Goal: Information Seeking & Learning: Compare options

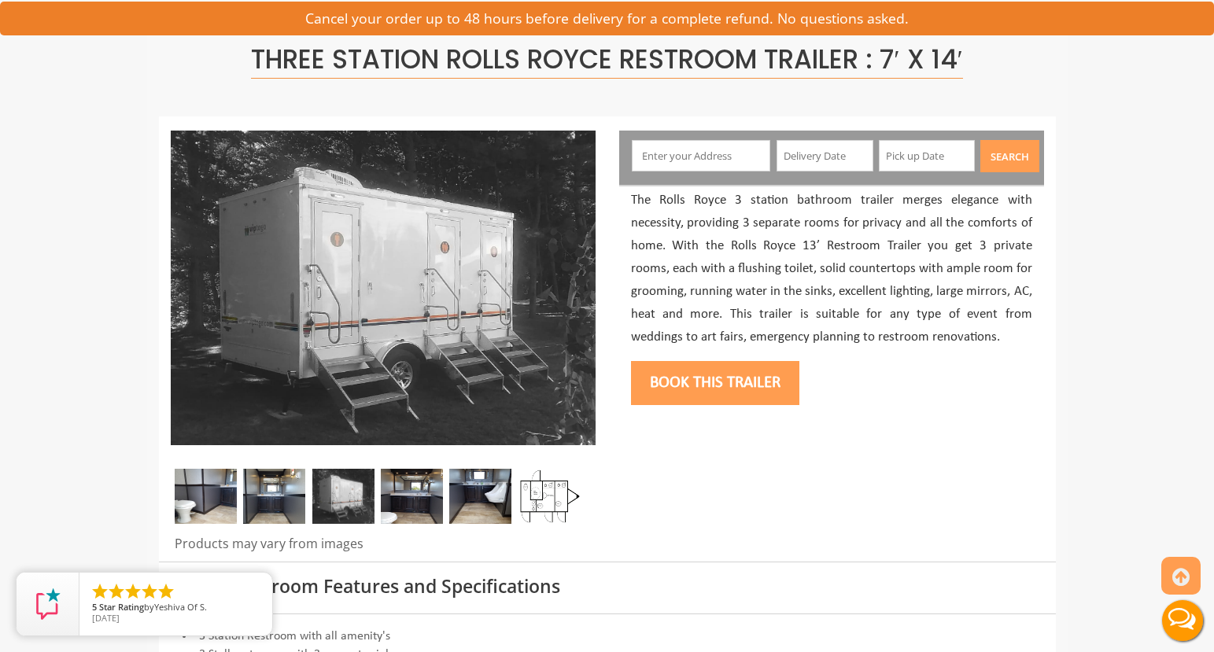
scroll to position [112, 0]
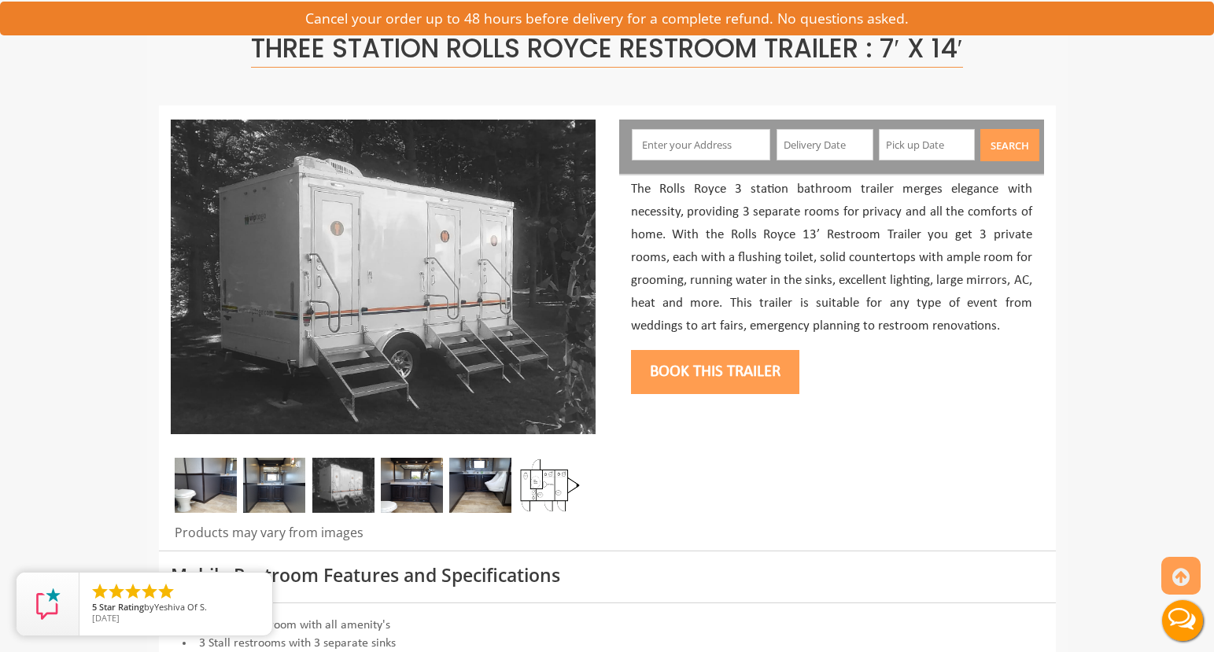
click at [227, 475] on img at bounding box center [206, 485] width 62 height 55
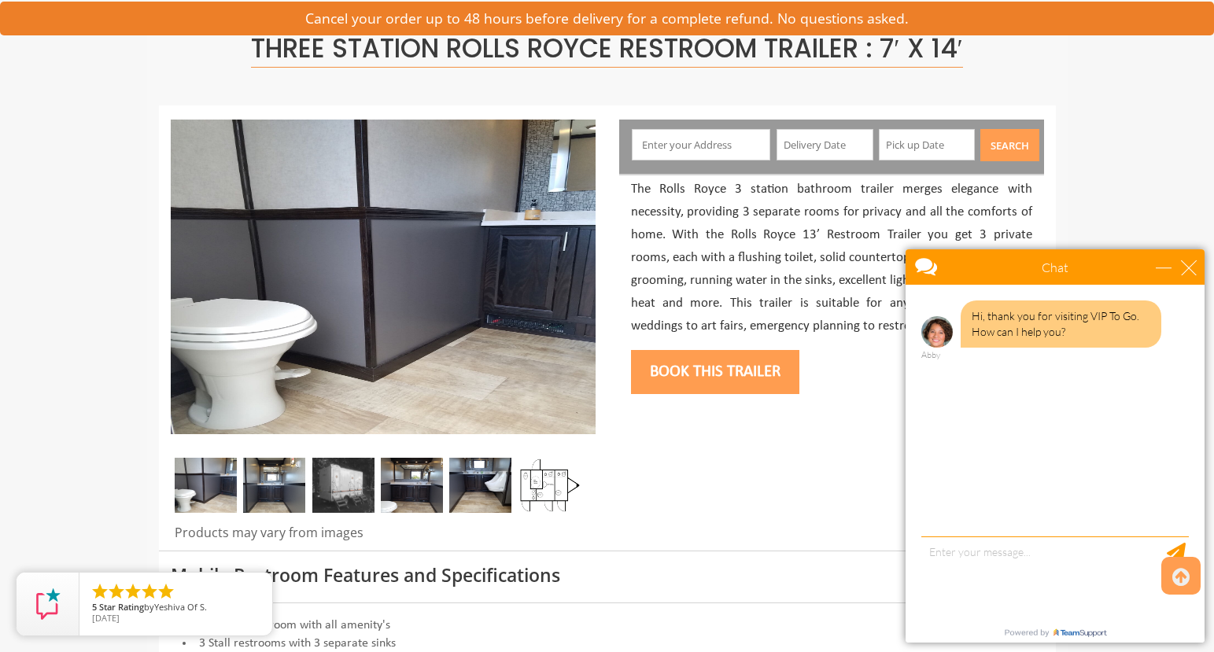
click at [286, 492] on img at bounding box center [274, 485] width 62 height 55
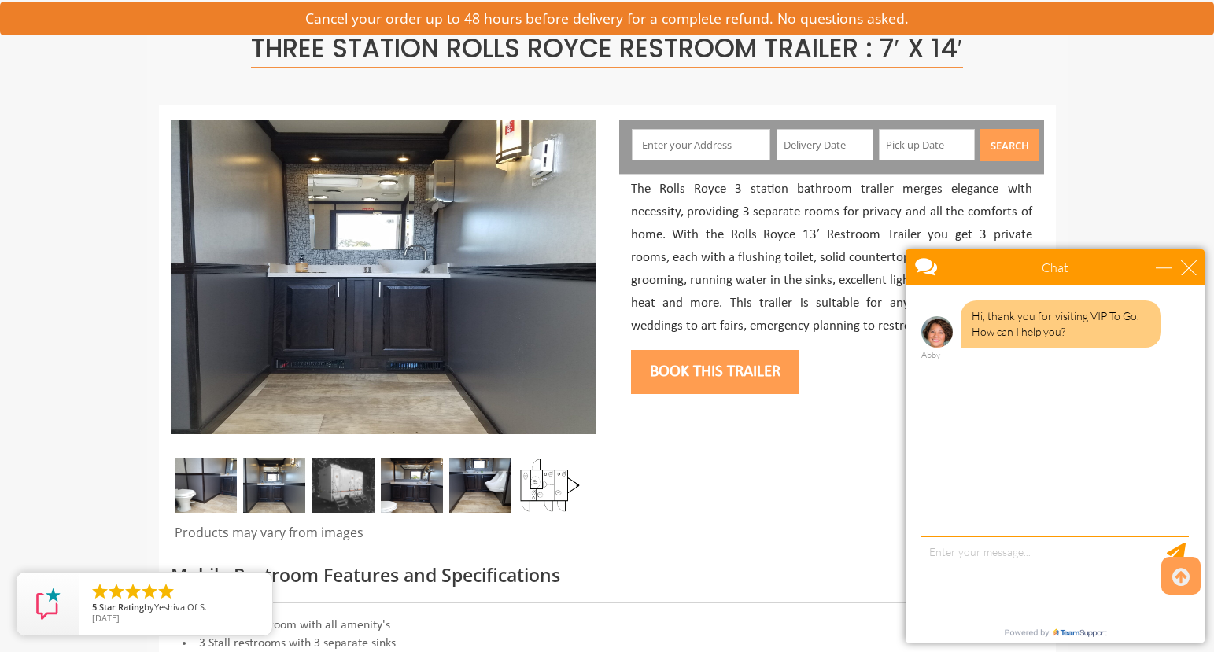
click at [319, 498] on img at bounding box center [343, 485] width 62 height 55
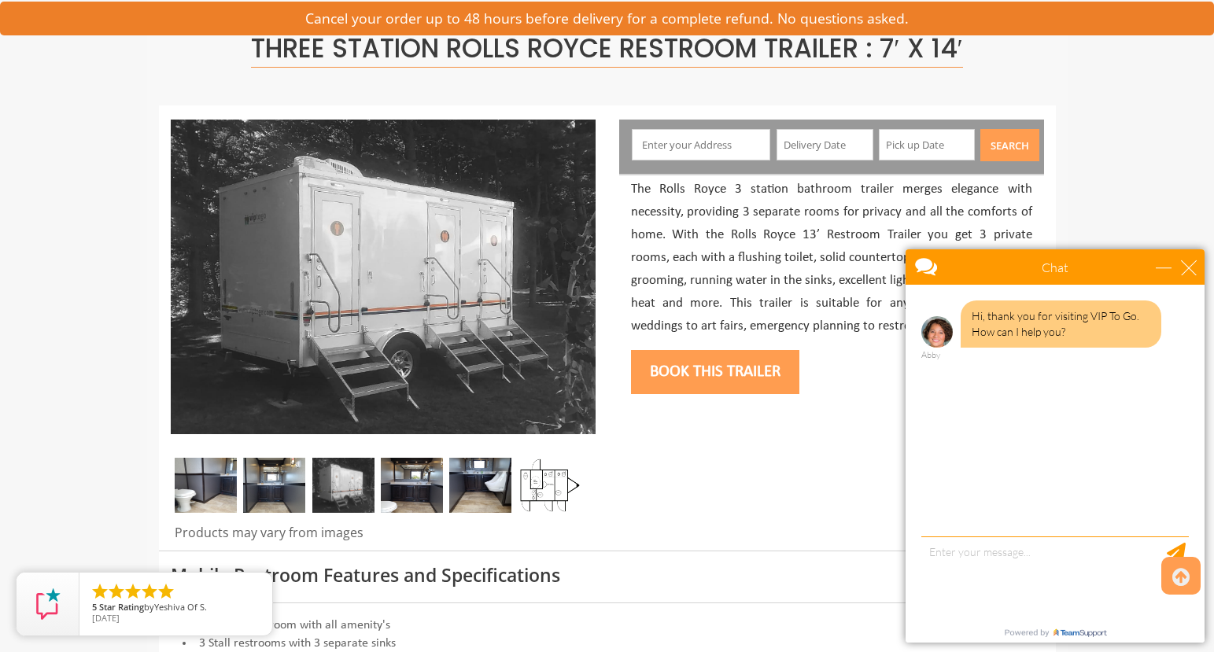
click at [403, 496] on img at bounding box center [412, 485] width 62 height 55
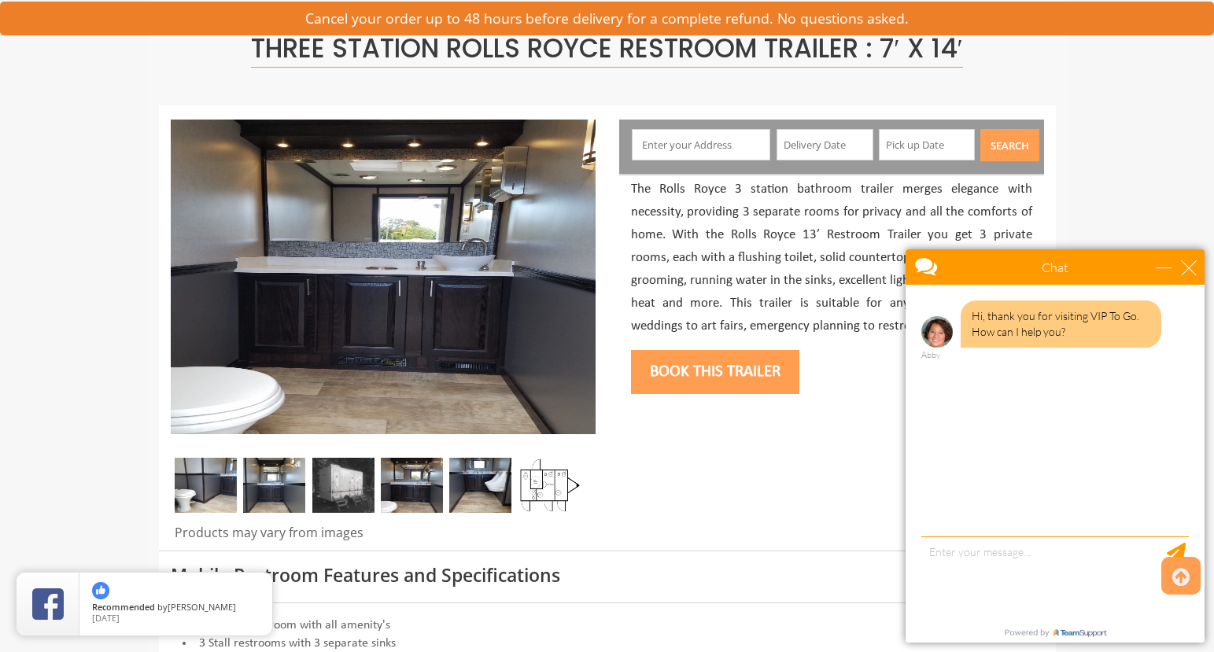
click at [491, 499] on img at bounding box center [480, 485] width 62 height 55
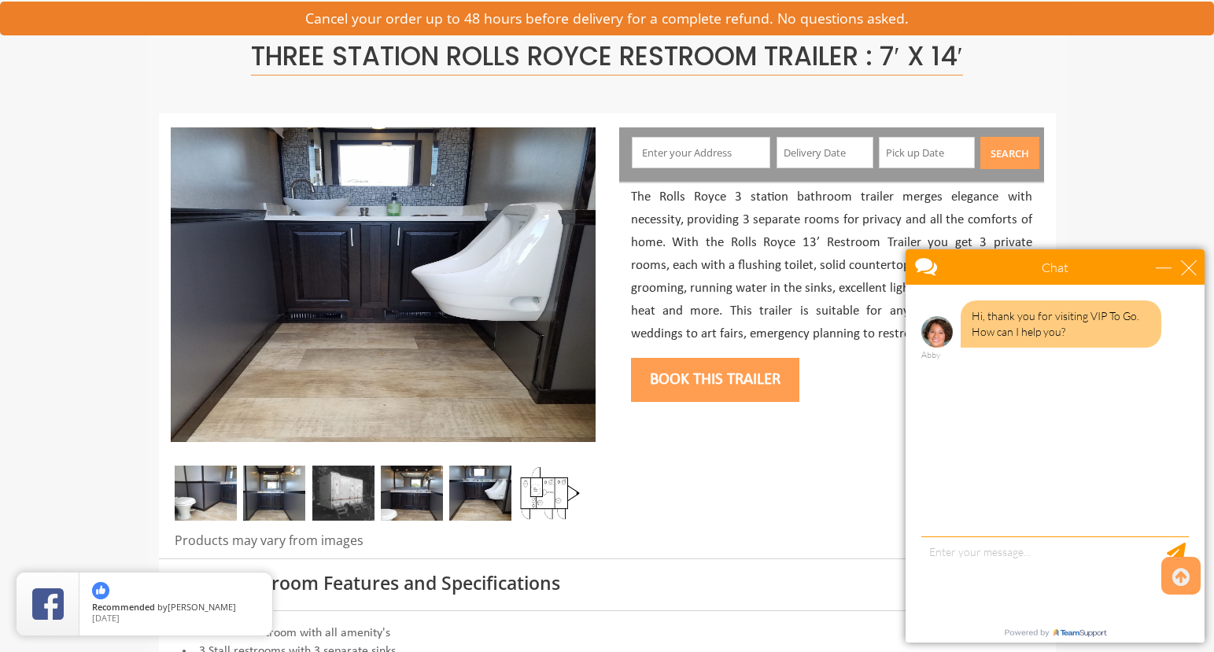
scroll to position [0, 0]
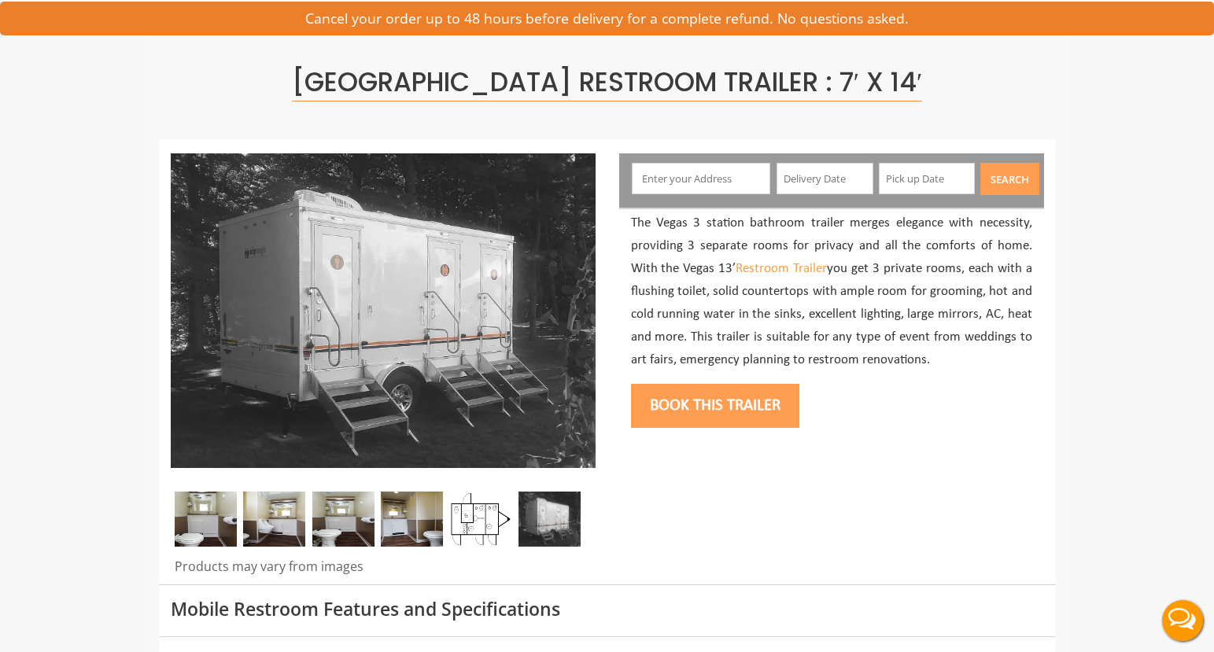
scroll to position [109, 0]
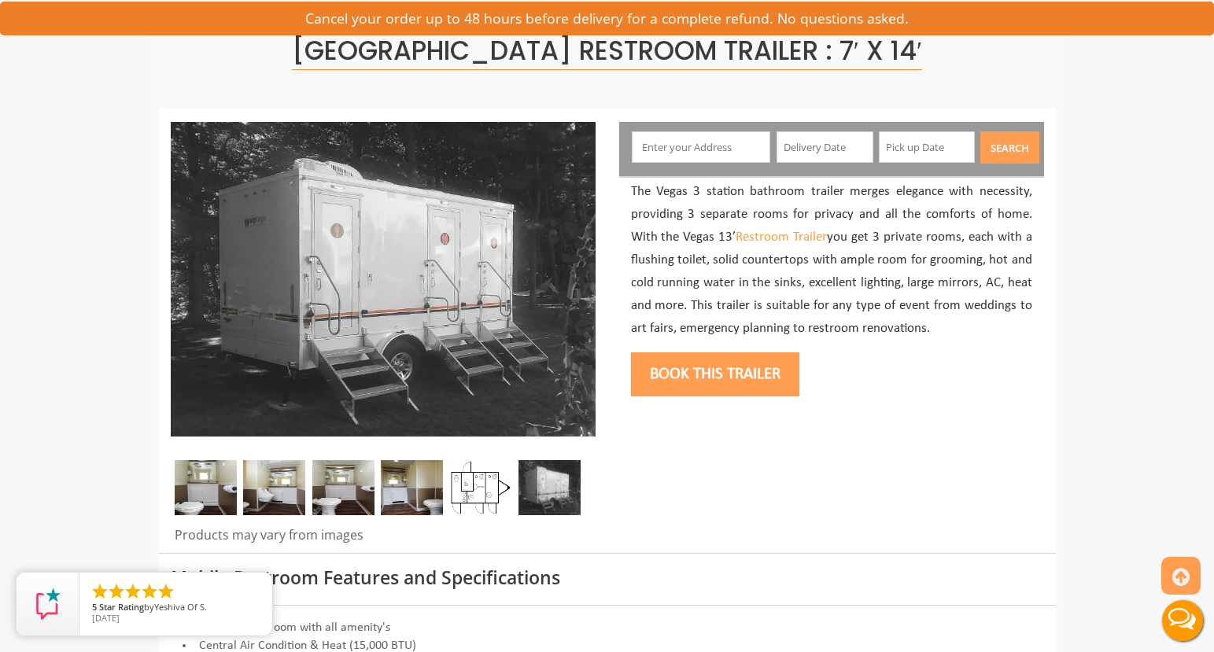
click at [220, 497] on img at bounding box center [206, 487] width 62 height 55
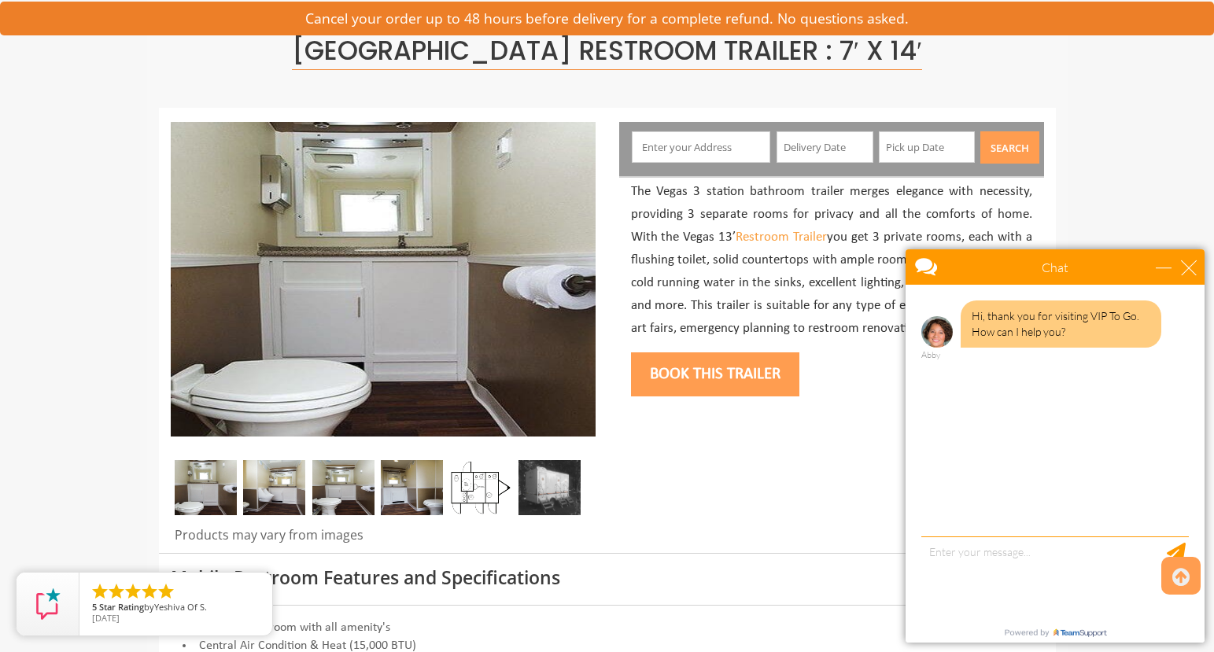
click at [217, 492] on img at bounding box center [206, 487] width 62 height 55
click at [581, 282] on img at bounding box center [383, 279] width 425 height 315
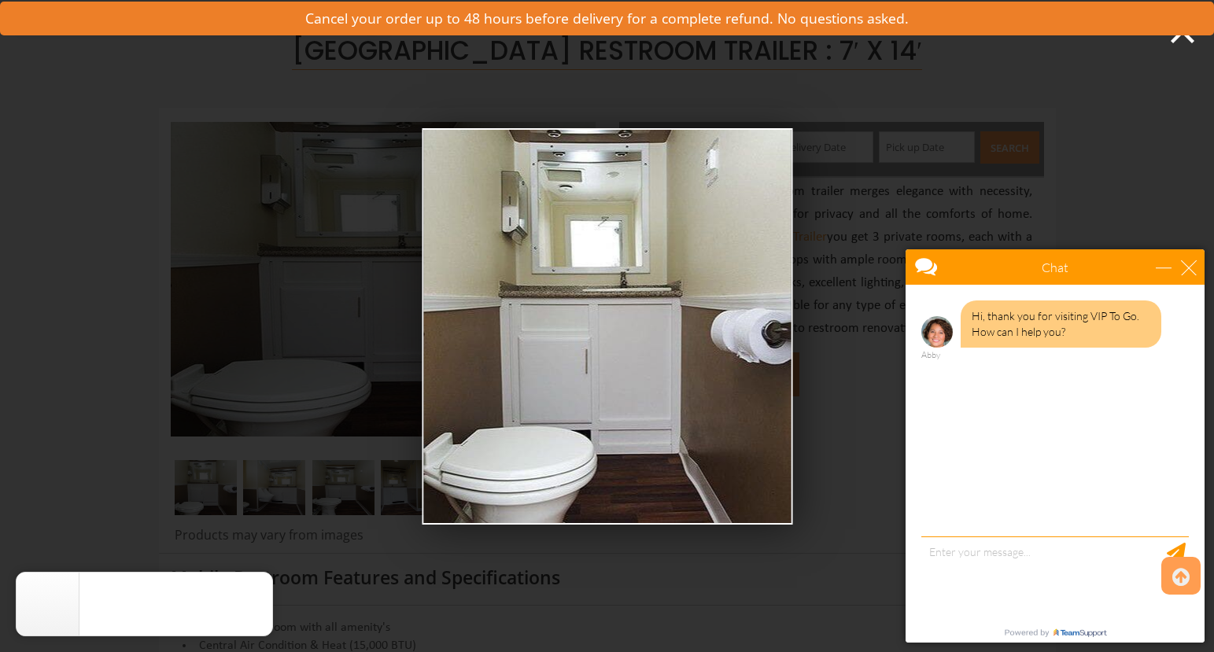
click at [1201, 266] on div "Chat" at bounding box center [1055, 266] width 299 height 35
click at [836, 323] on div "Side view of three station restroom trailer with three separate doors with sign…" at bounding box center [607, 326] width 1214 height 652
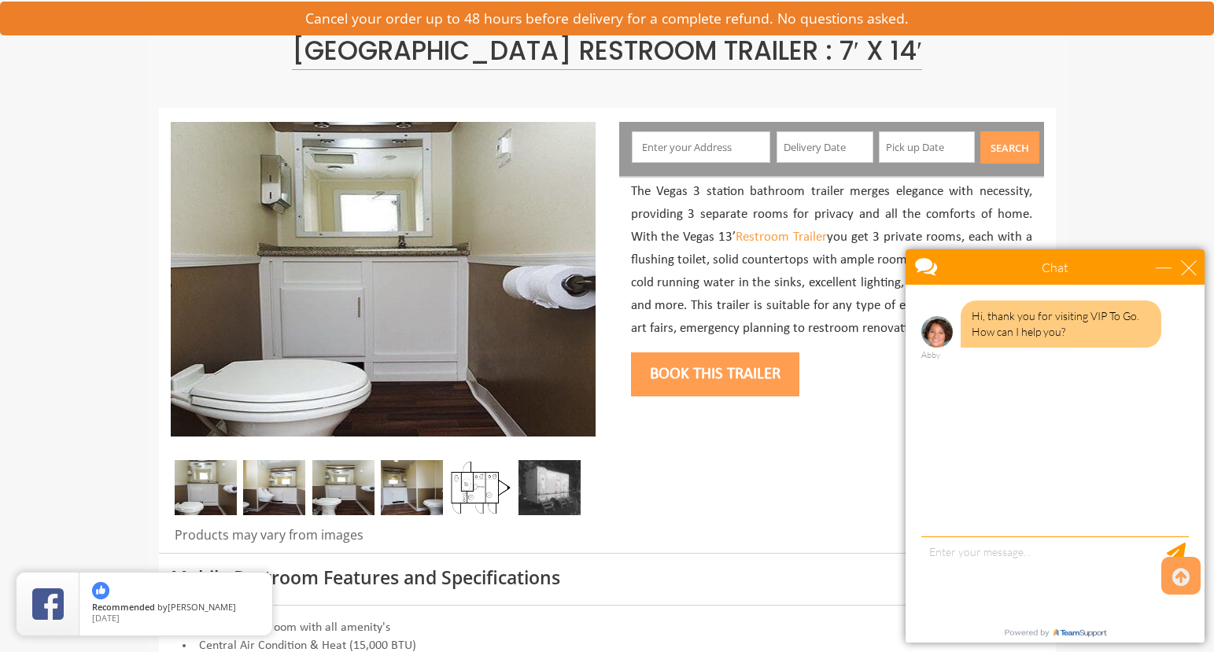
click at [283, 489] on img at bounding box center [274, 487] width 62 height 55
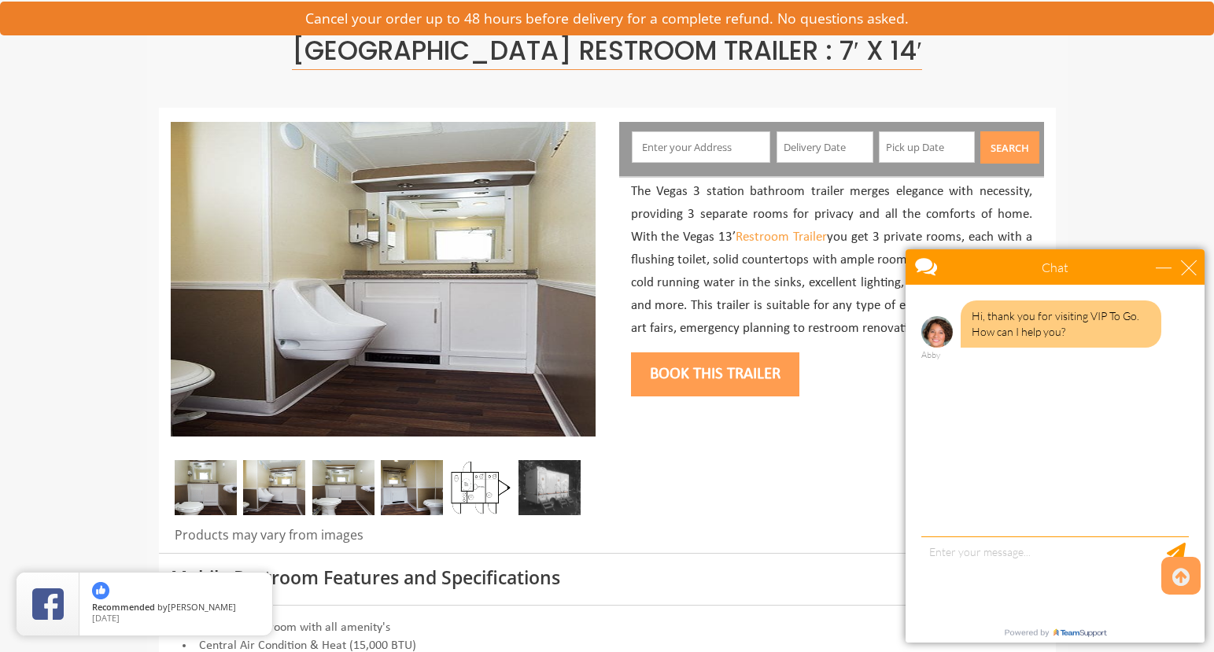
click at [360, 495] on img at bounding box center [343, 487] width 62 height 55
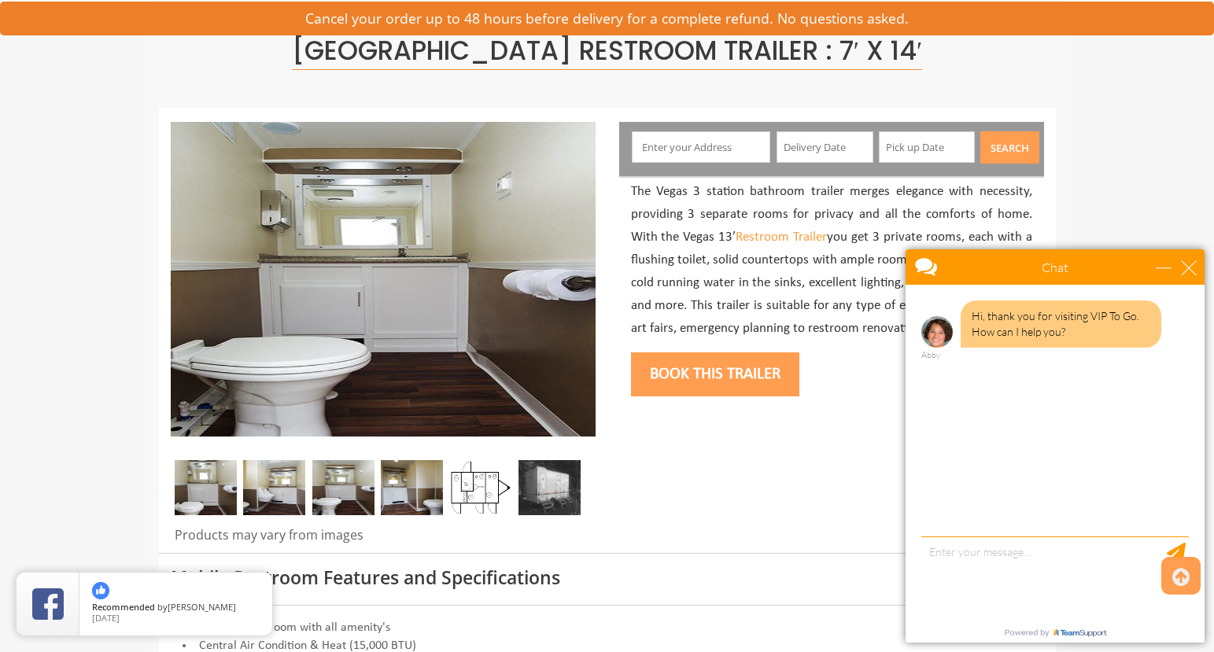
click at [415, 498] on img at bounding box center [412, 487] width 62 height 55
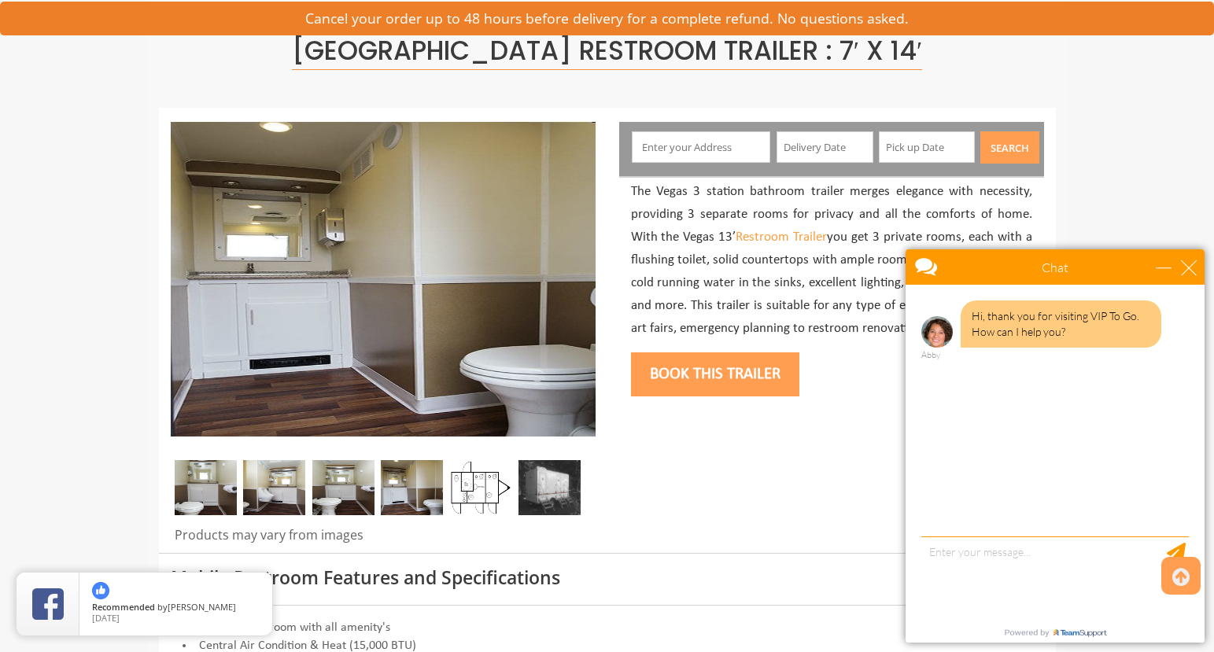
click at [475, 504] on img at bounding box center [480, 487] width 62 height 55
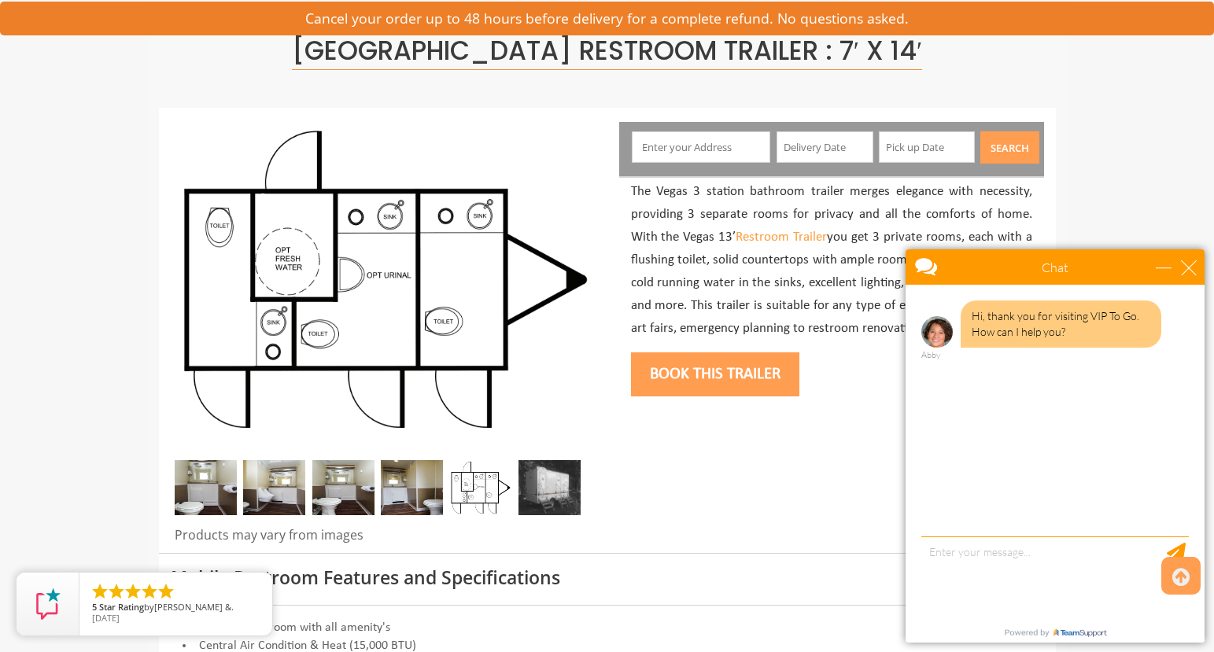
click at [544, 495] on img at bounding box center [549, 487] width 62 height 55
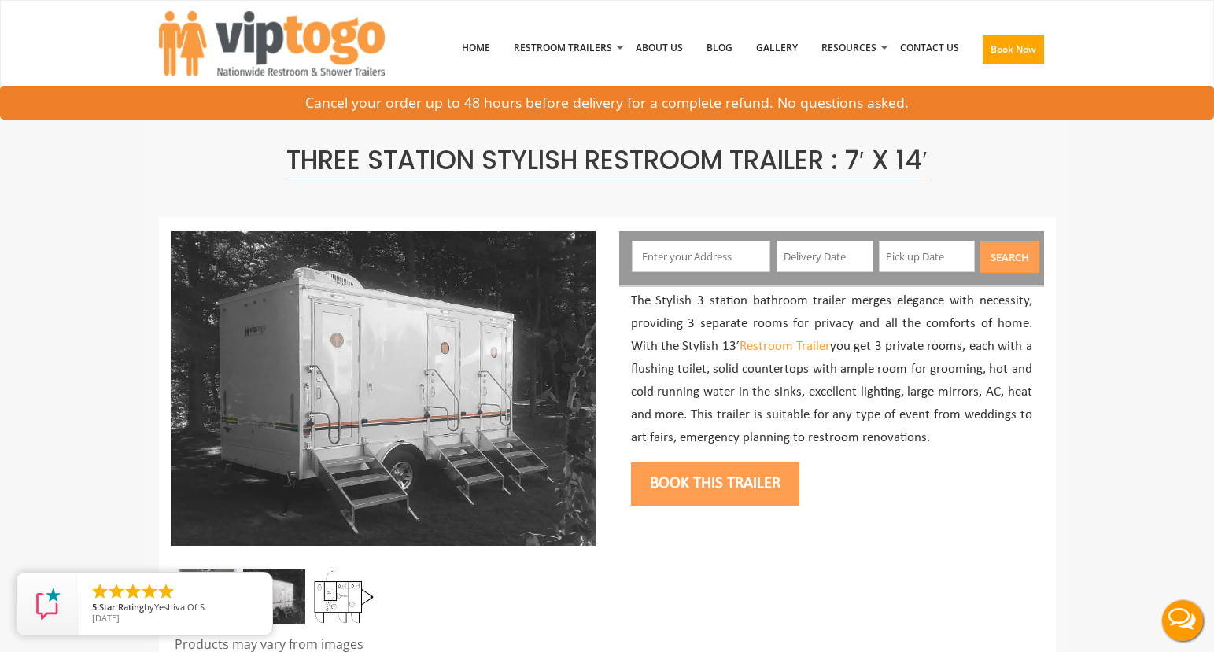
click at [275, 592] on img at bounding box center [274, 597] width 62 height 55
click at [211, 599] on ul "    " at bounding box center [174, 592] width 169 height 20
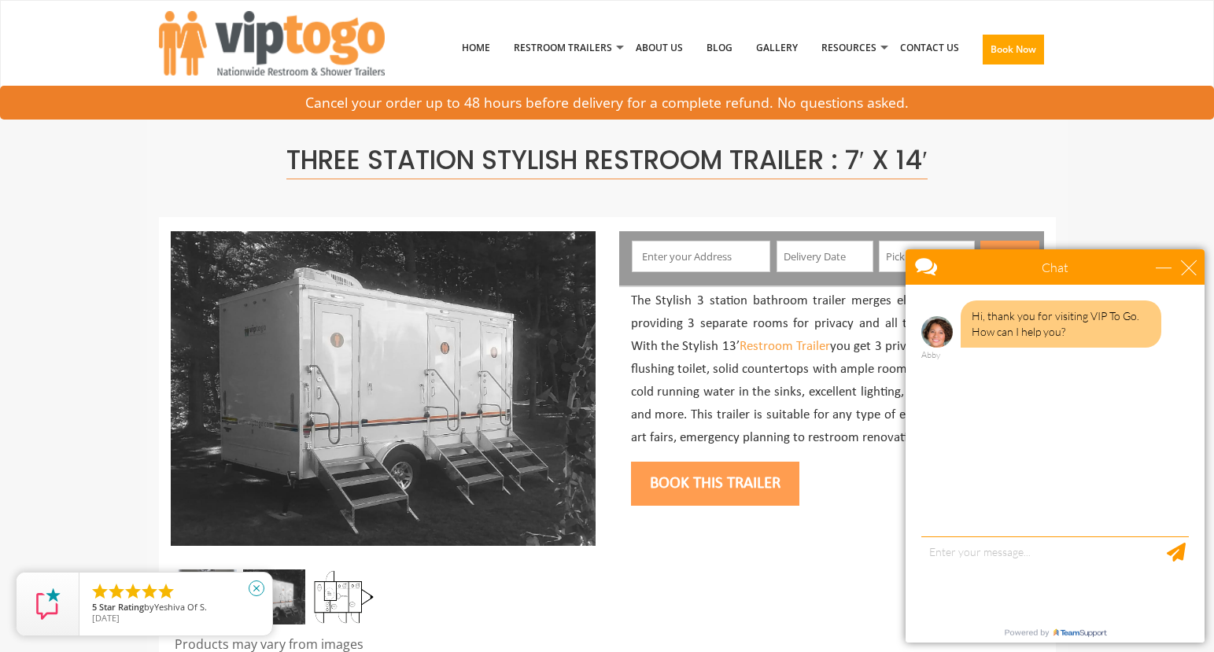
click at [256, 588] on icon "close" at bounding box center [257, 589] width 16 height 16
click at [210, 594] on ul "    " at bounding box center [174, 592] width 169 height 20
click at [261, 603] on link "close" at bounding box center [256, 588] width 35 height 35
click at [330, 603] on img at bounding box center [343, 597] width 62 height 55
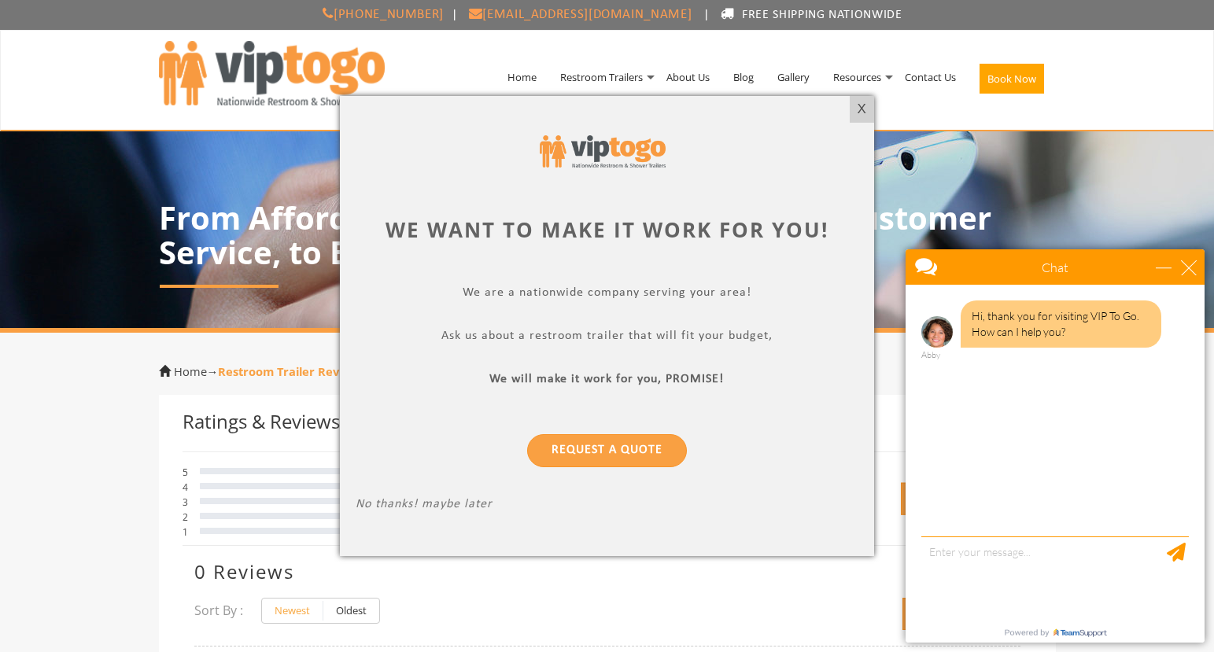
click at [847, 116] on div at bounding box center [607, 151] width 503 height 79
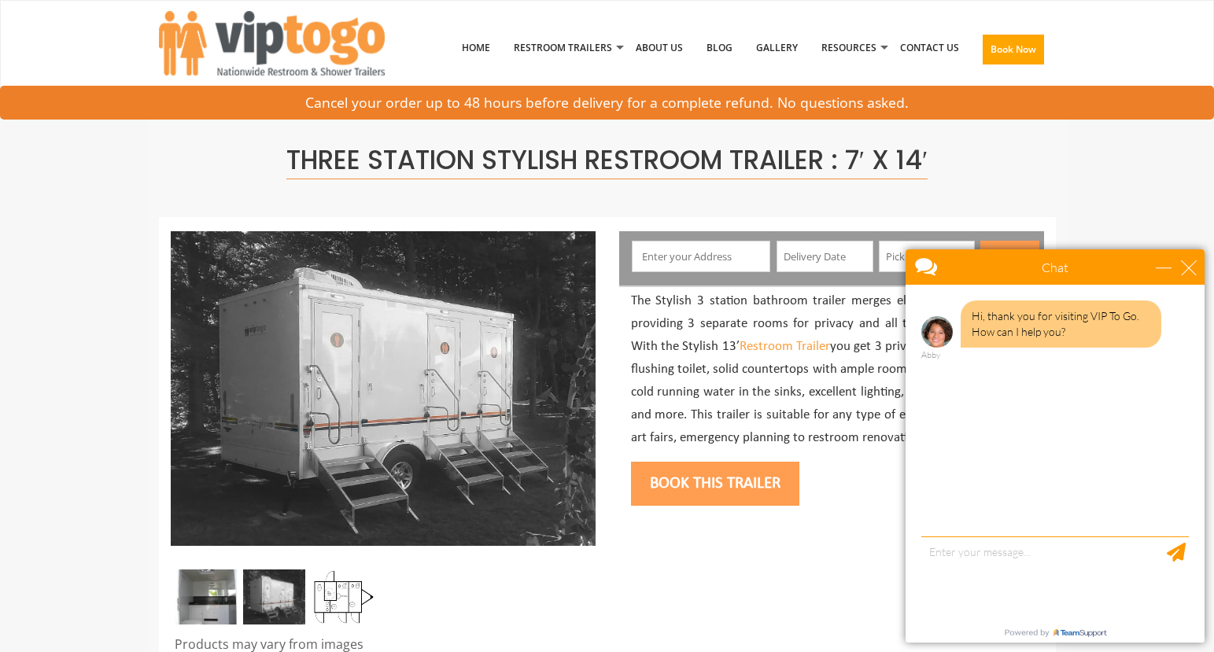
click at [1189, 275] on div "Chat" at bounding box center [1055, 266] width 299 height 35
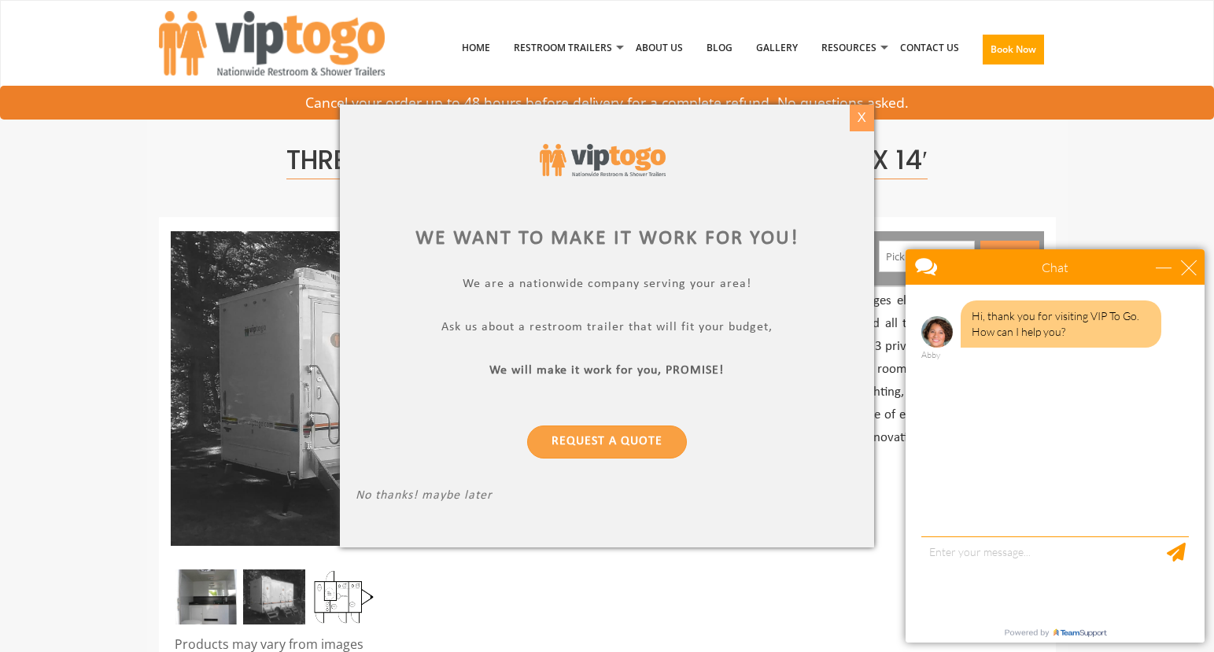
click at [852, 122] on div "X" at bounding box center [862, 118] width 24 height 27
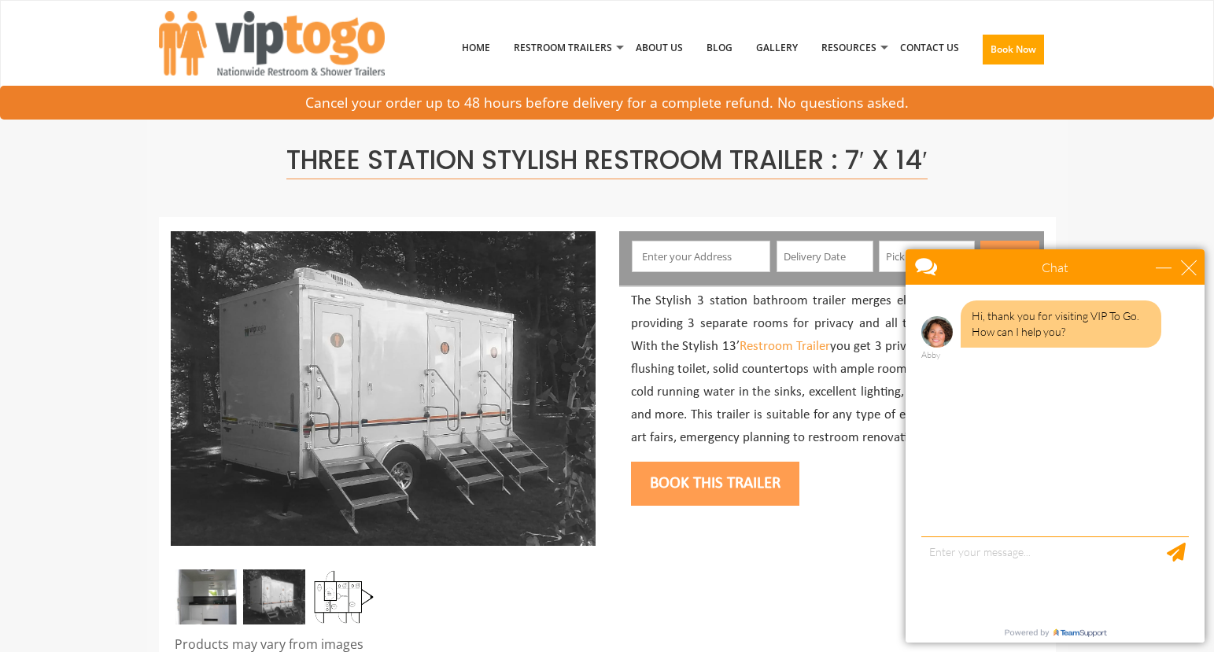
click at [1198, 271] on div "Chat" at bounding box center [1055, 266] width 299 height 35
click at [1193, 270] on div "close" at bounding box center [1189, 268] width 16 height 16
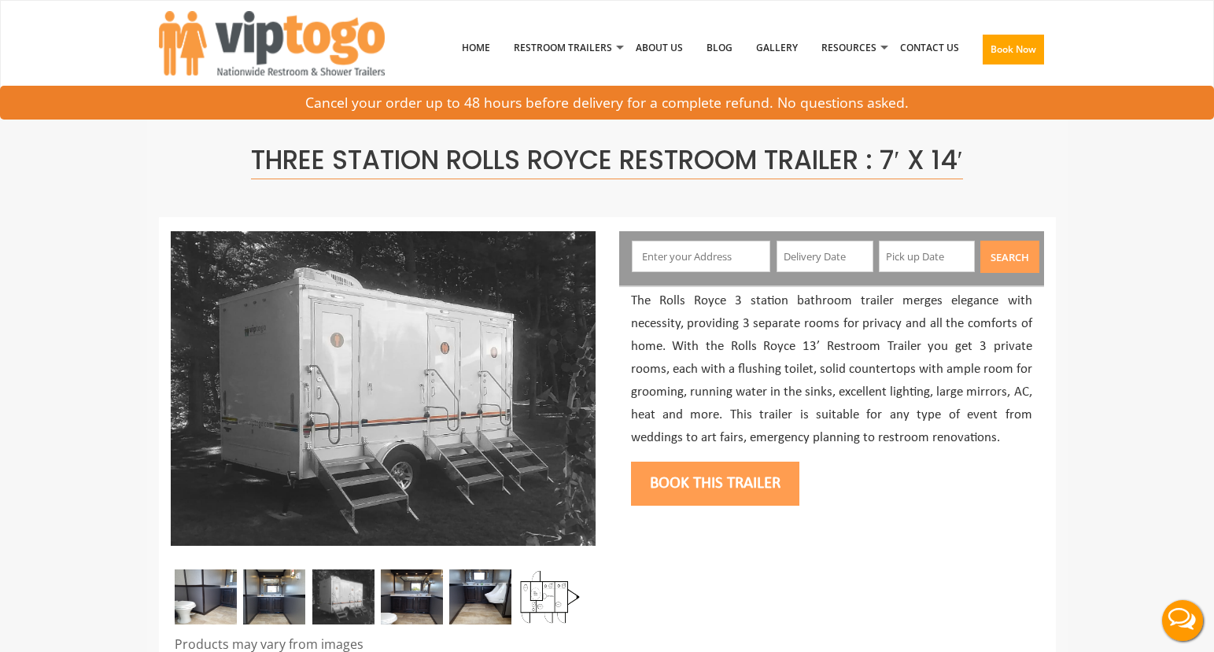
click at [256, 591] on img at bounding box center [274, 597] width 62 height 55
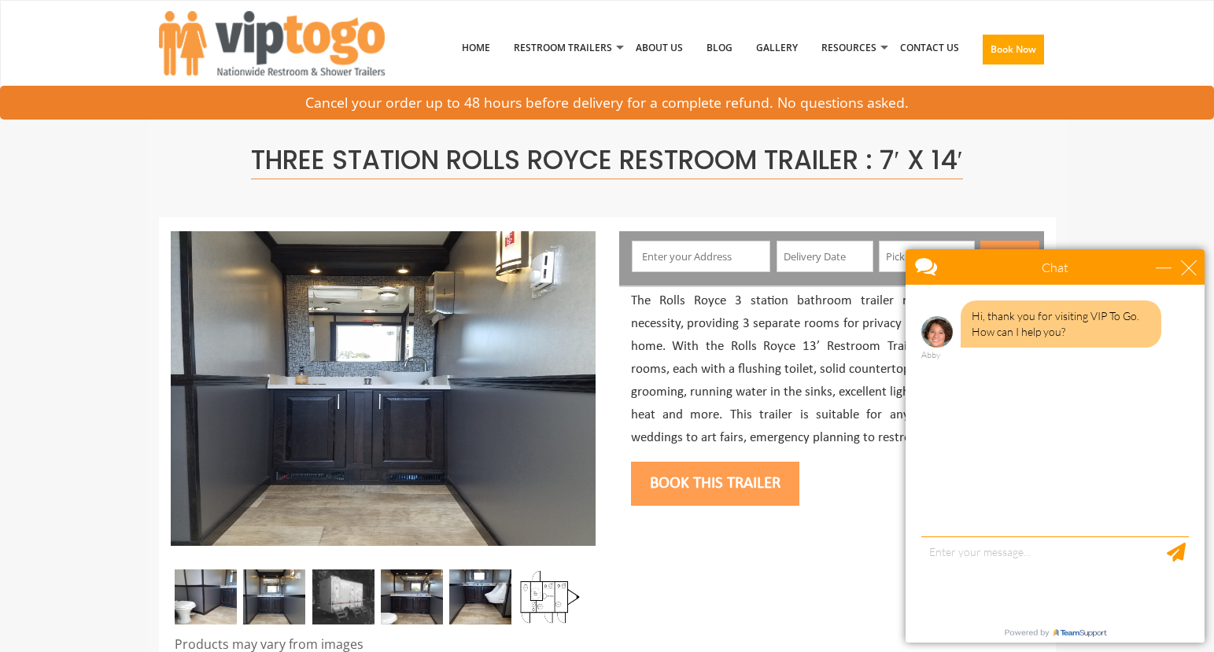
click at [391, 603] on img at bounding box center [412, 597] width 62 height 55
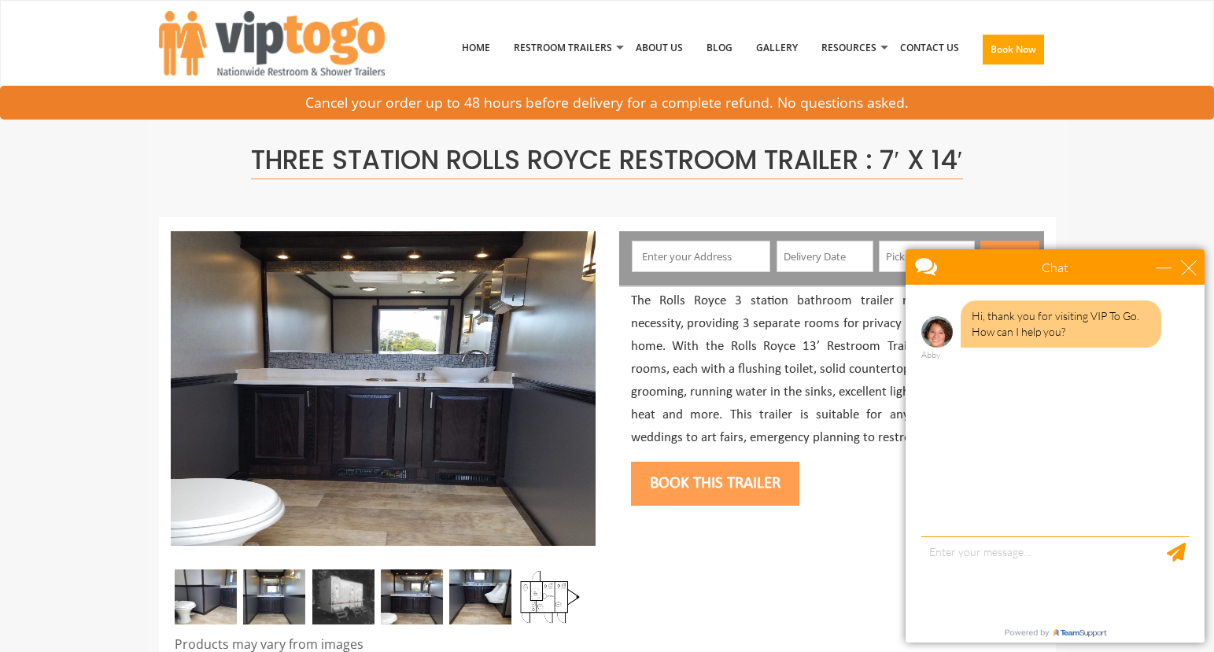
click at [474, 599] on img at bounding box center [480, 597] width 62 height 55
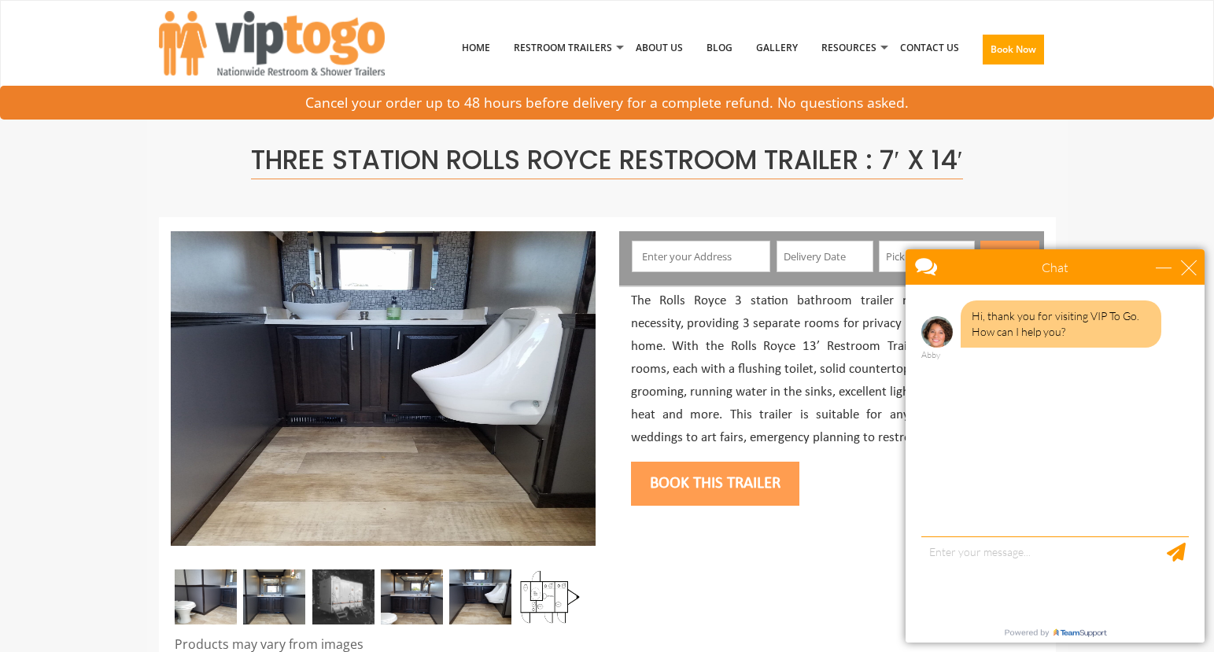
click at [443, 605] on img at bounding box center [412, 597] width 62 height 55
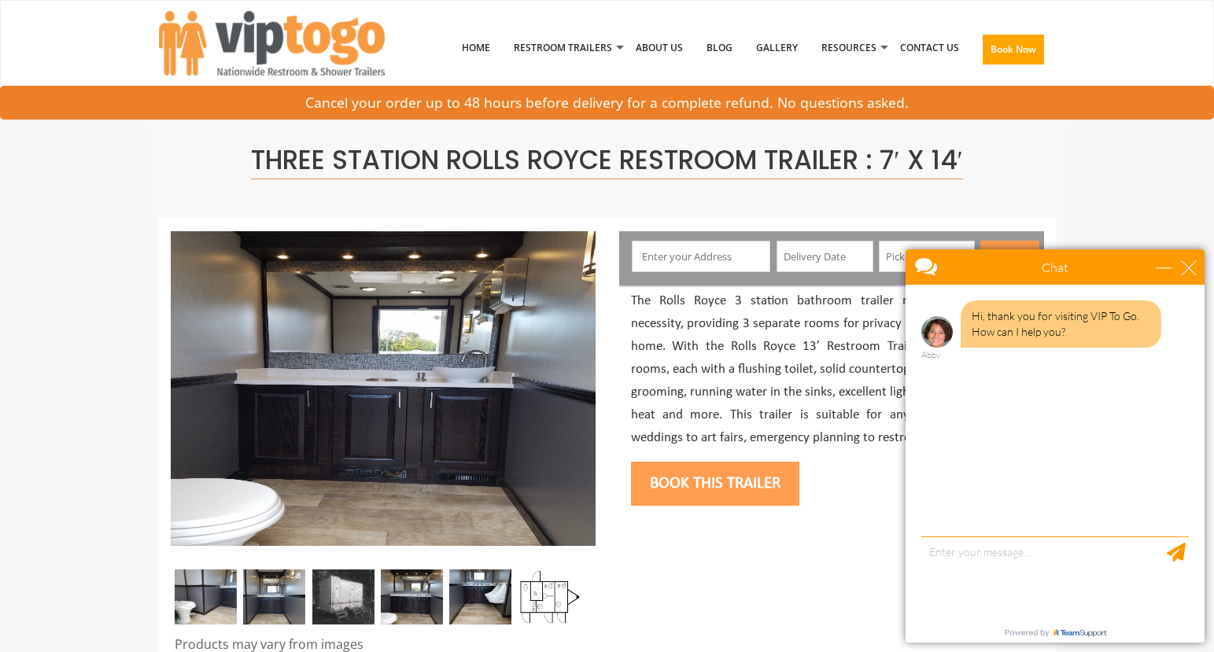
click at [341, 620] on img at bounding box center [343, 597] width 62 height 55
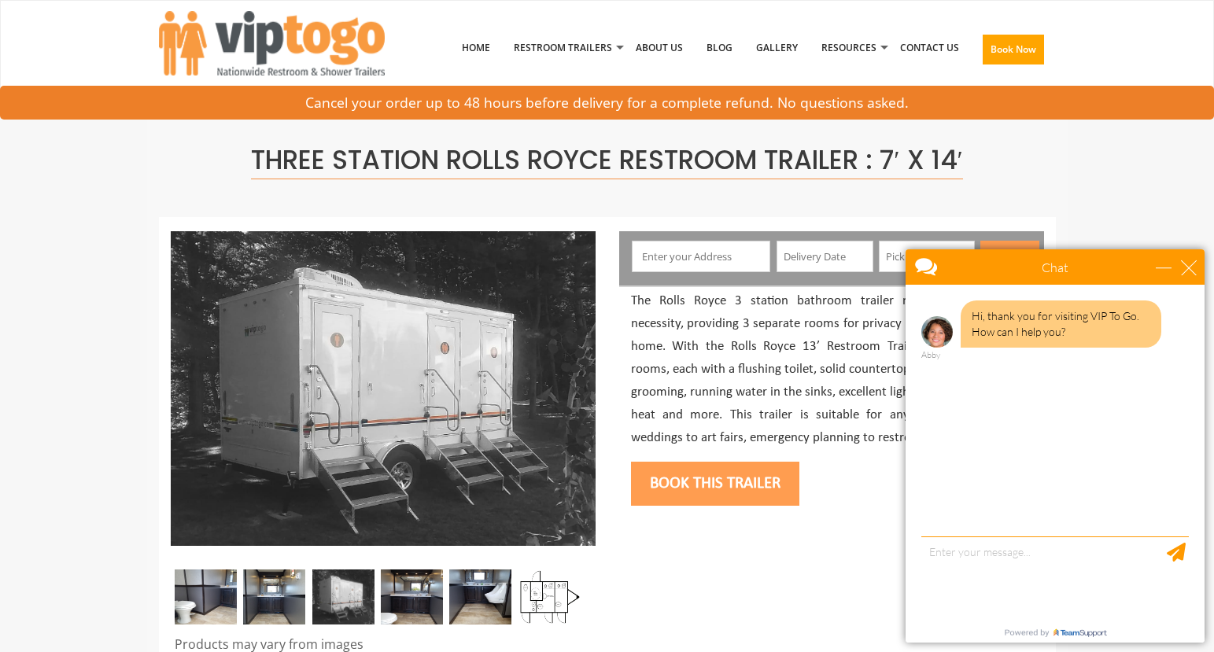
click at [281, 609] on img at bounding box center [274, 597] width 62 height 55
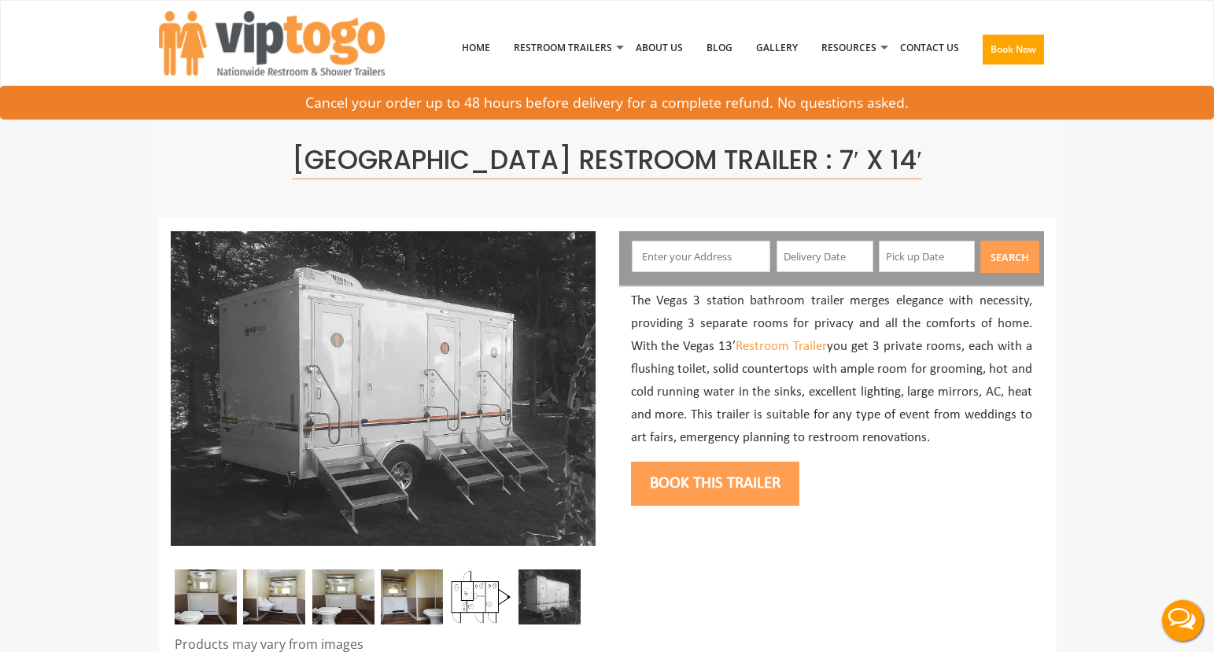
click at [207, 596] on img at bounding box center [206, 597] width 62 height 55
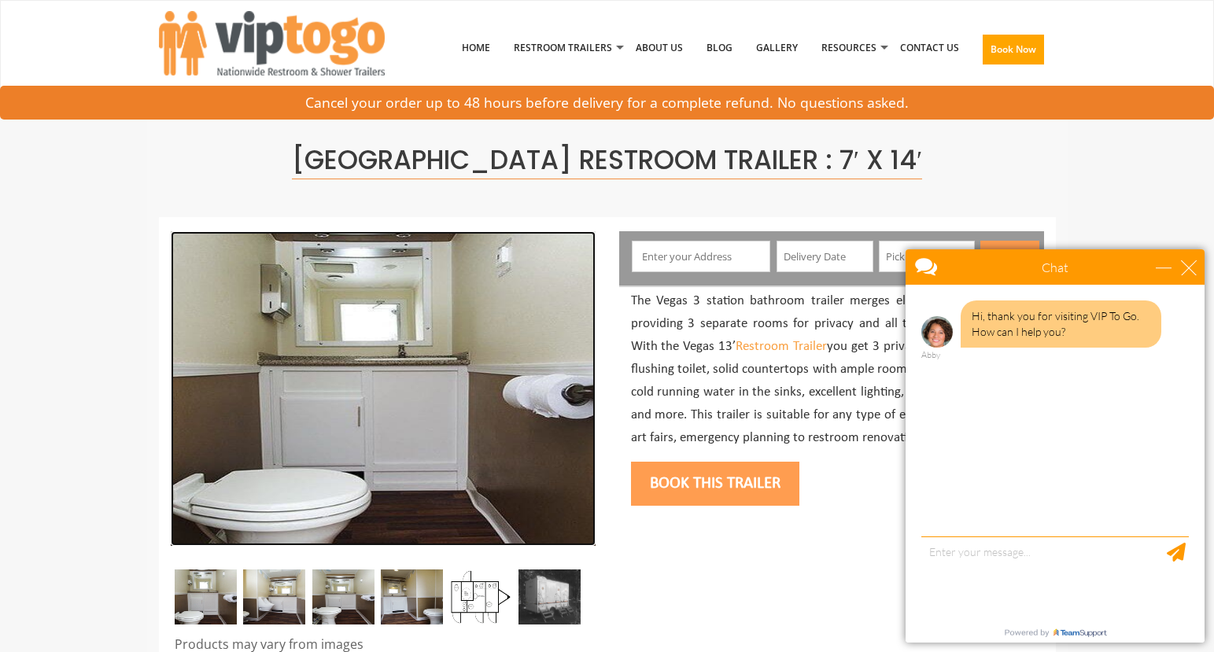
click at [579, 400] on img at bounding box center [383, 388] width 425 height 315
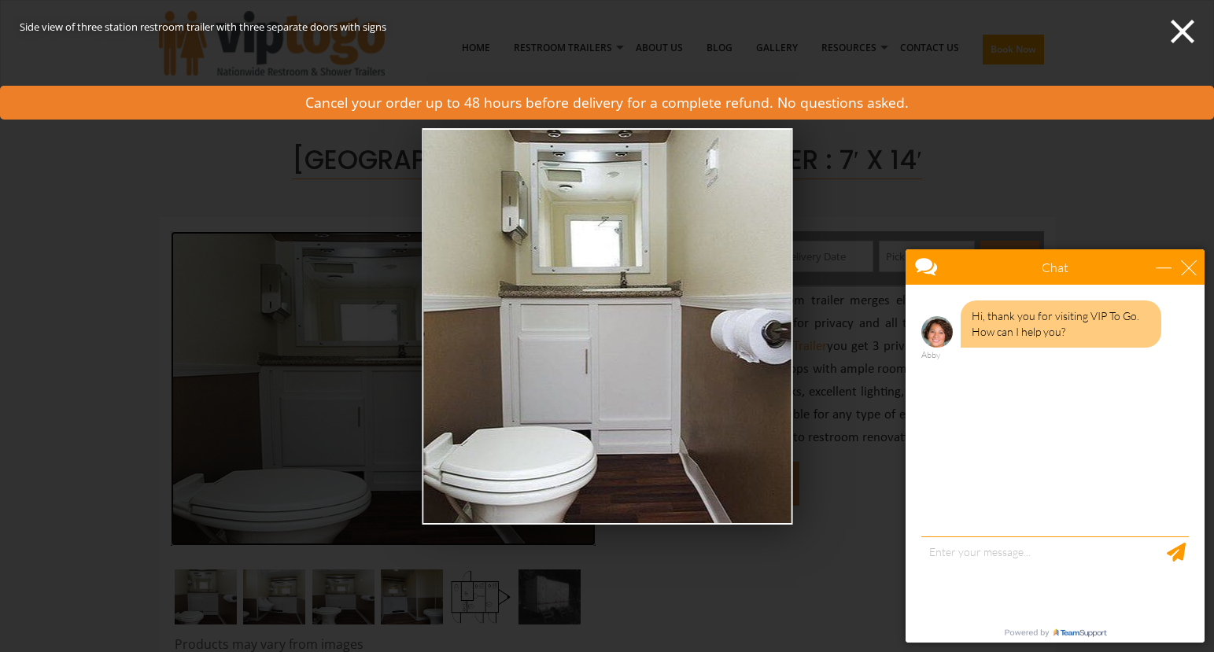
click at [783, 331] on img at bounding box center [607, 326] width 371 height 397
click at [293, 587] on div "Side view of three station restroom trailer with three separate doors with sign…" at bounding box center [607, 326] width 1214 height 652
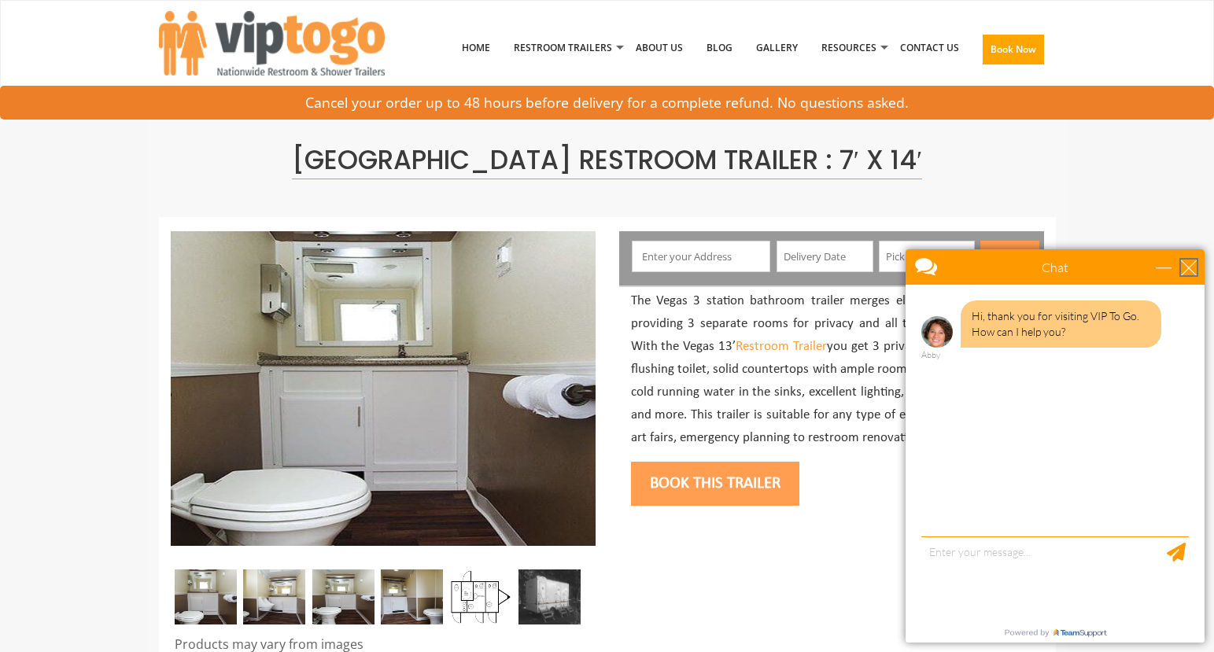
click at [1190, 268] on div "close" at bounding box center [1189, 268] width 16 height 16
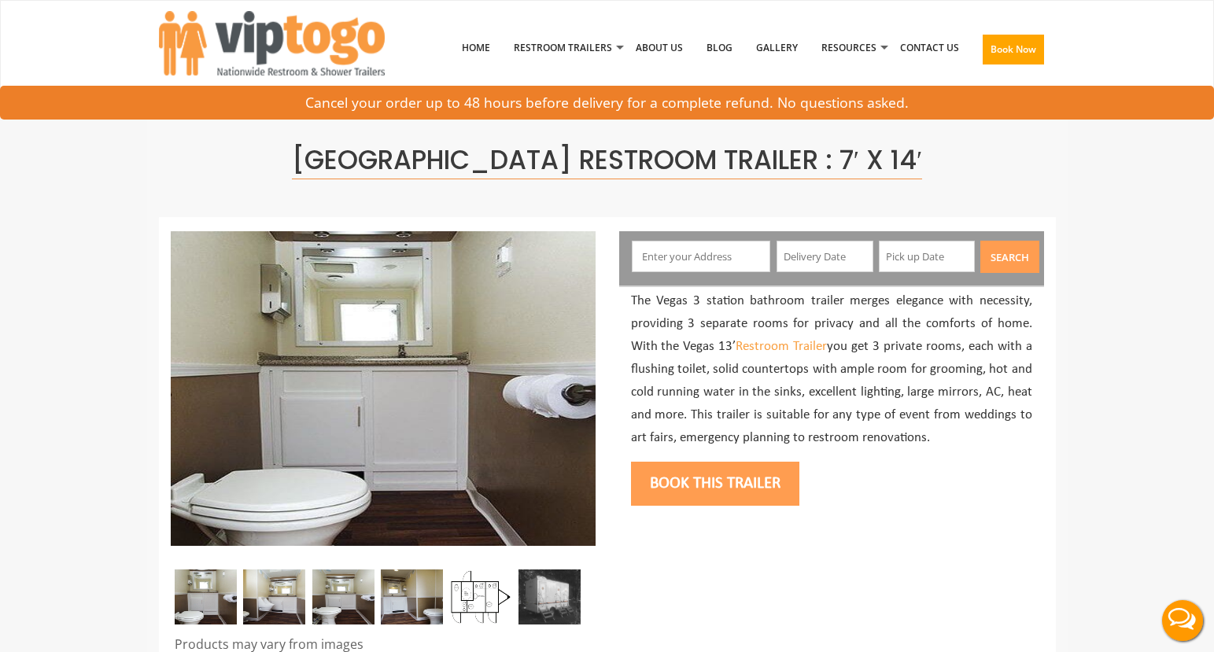
click at [293, 600] on img at bounding box center [274, 597] width 62 height 55
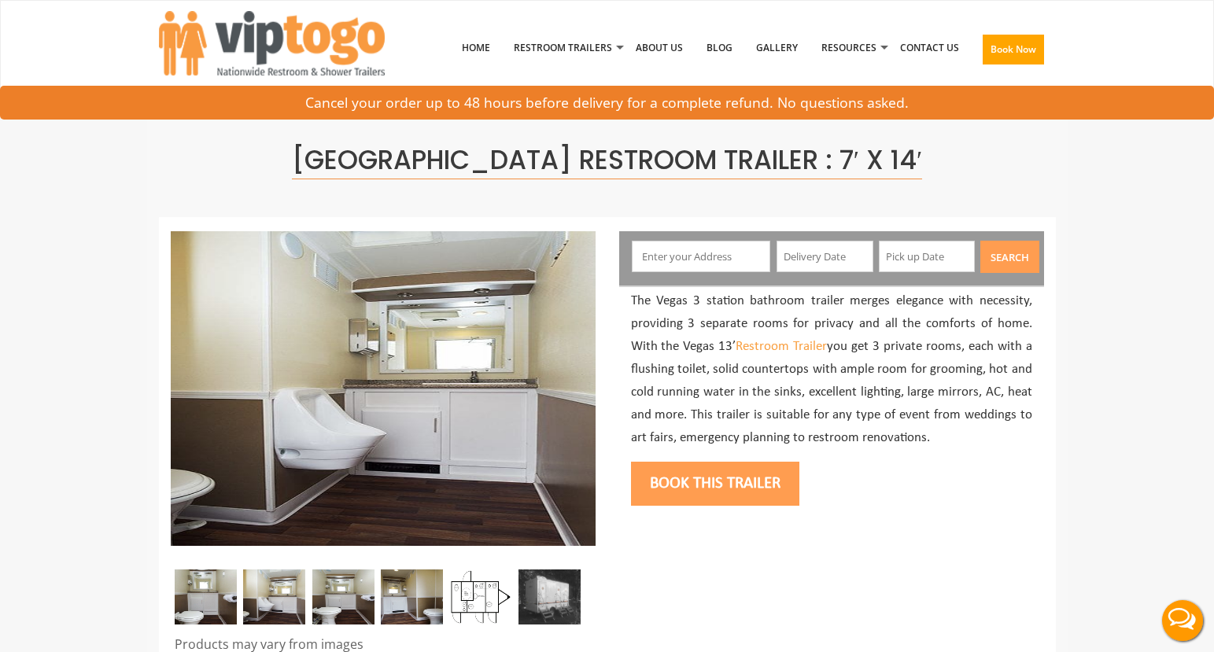
click at [329, 601] on img at bounding box center [343, 597] width 62 height 55
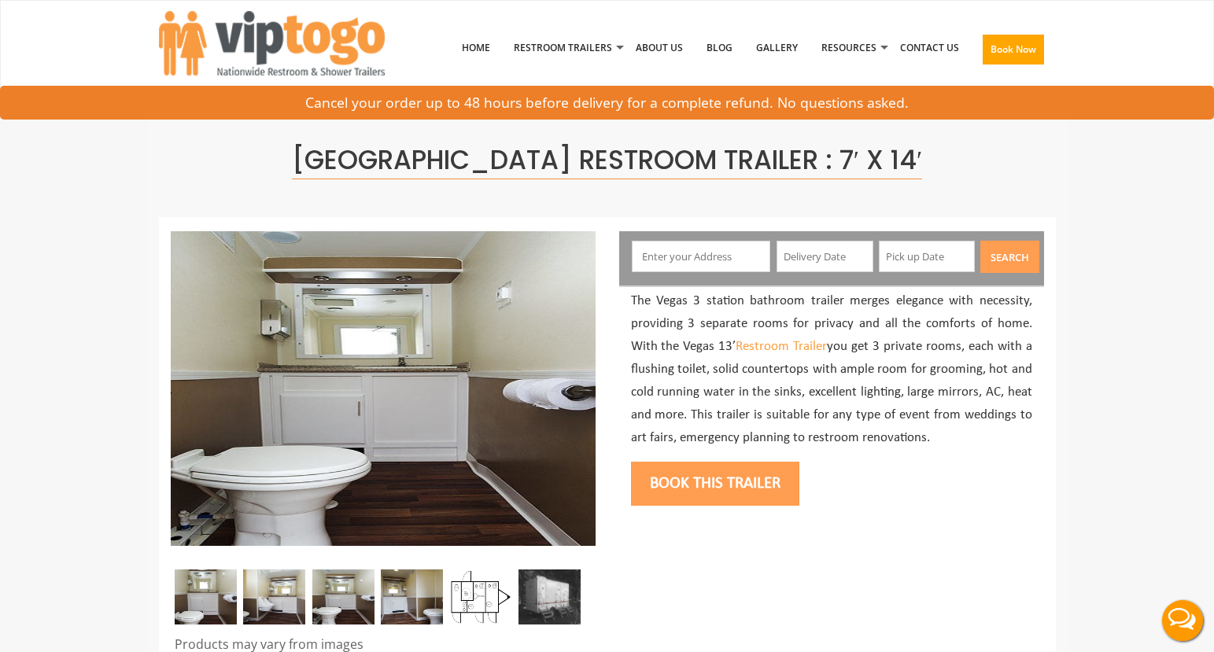
click at [411, 605] on img at bounding box center [412, 597] width 62 height 55
